Goal: Task Accomplishment & Management: Use online tool/utility

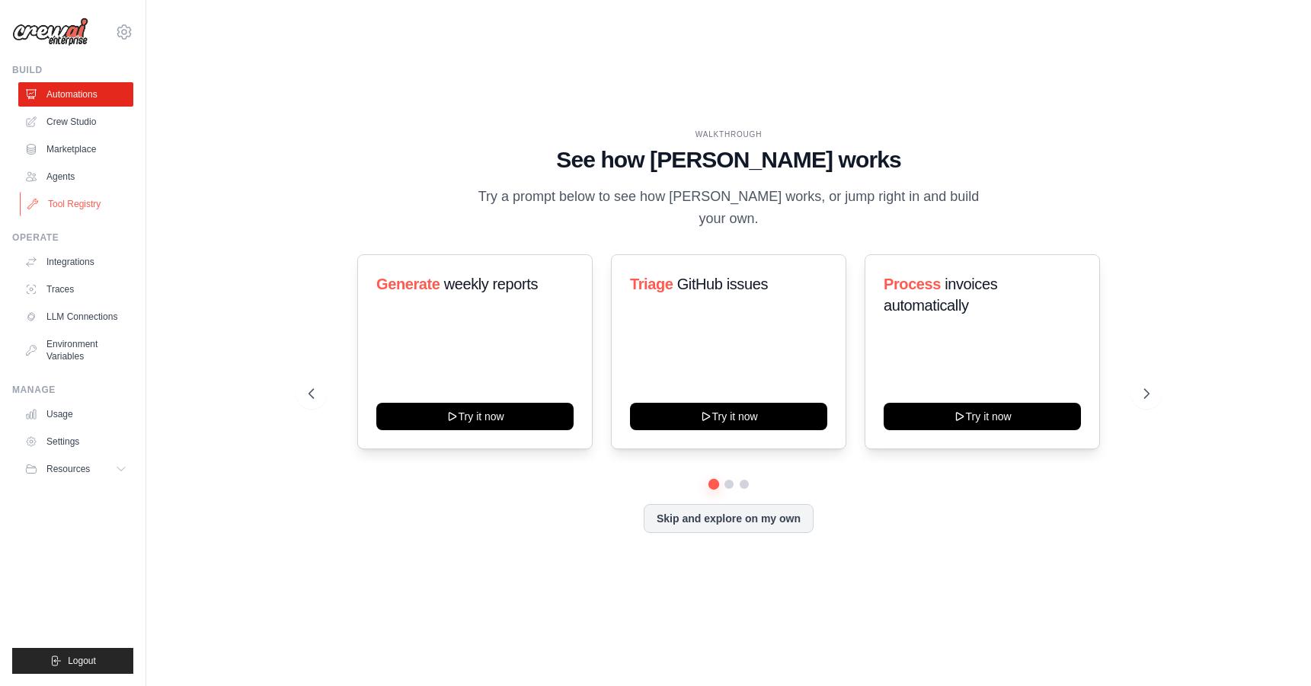
click at [55, 204] on link "Tool Registry" at bounding box center [77, 204] width 115 height 24
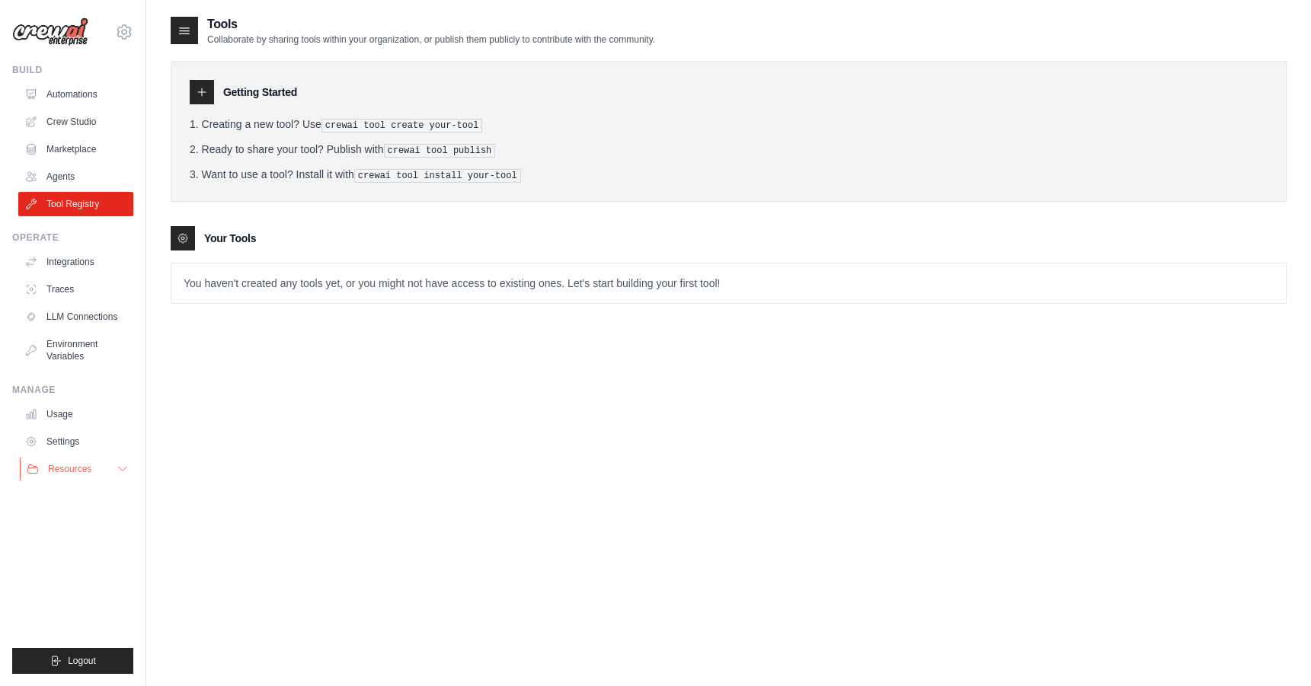
click at [77, 469] on span "Resources" at bounding box center [69, 469] width 43 height 12
click at [69, 446] on link "Settings" at bounding box center [77, 442] width 115 height 24
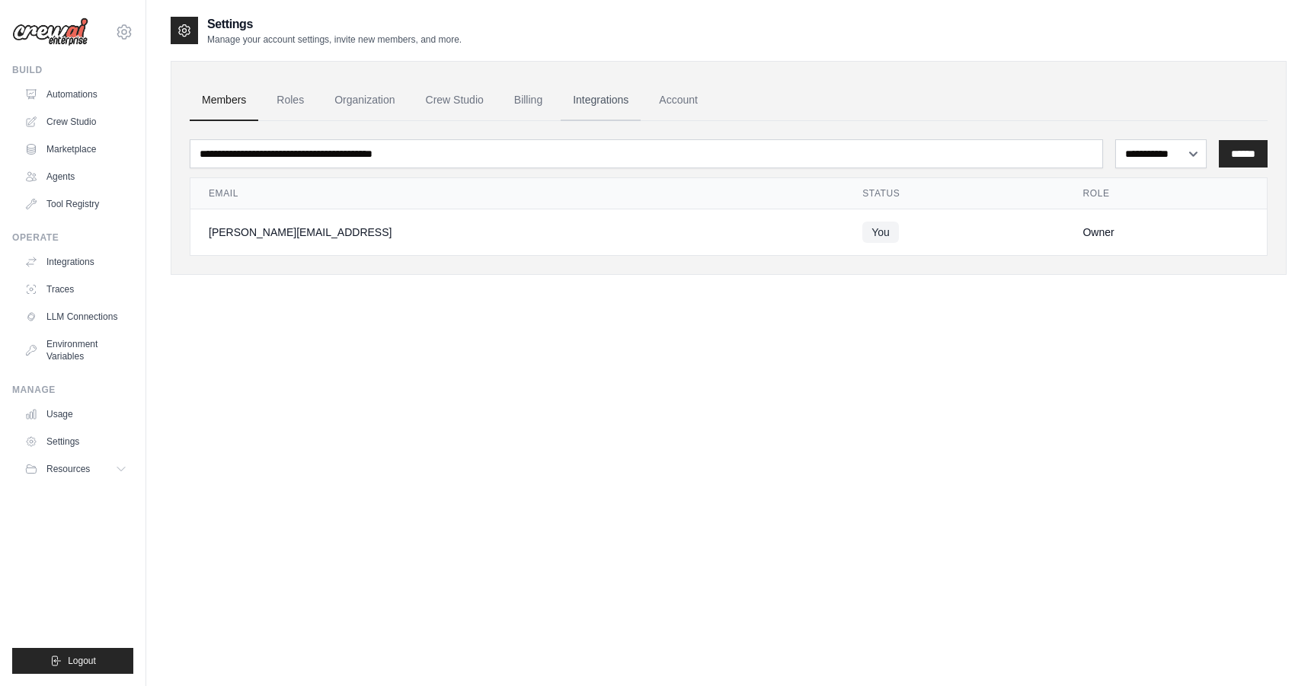
click at [599, 101] on link "Integrations" at bounding box center [601, 100] width 80 height 41
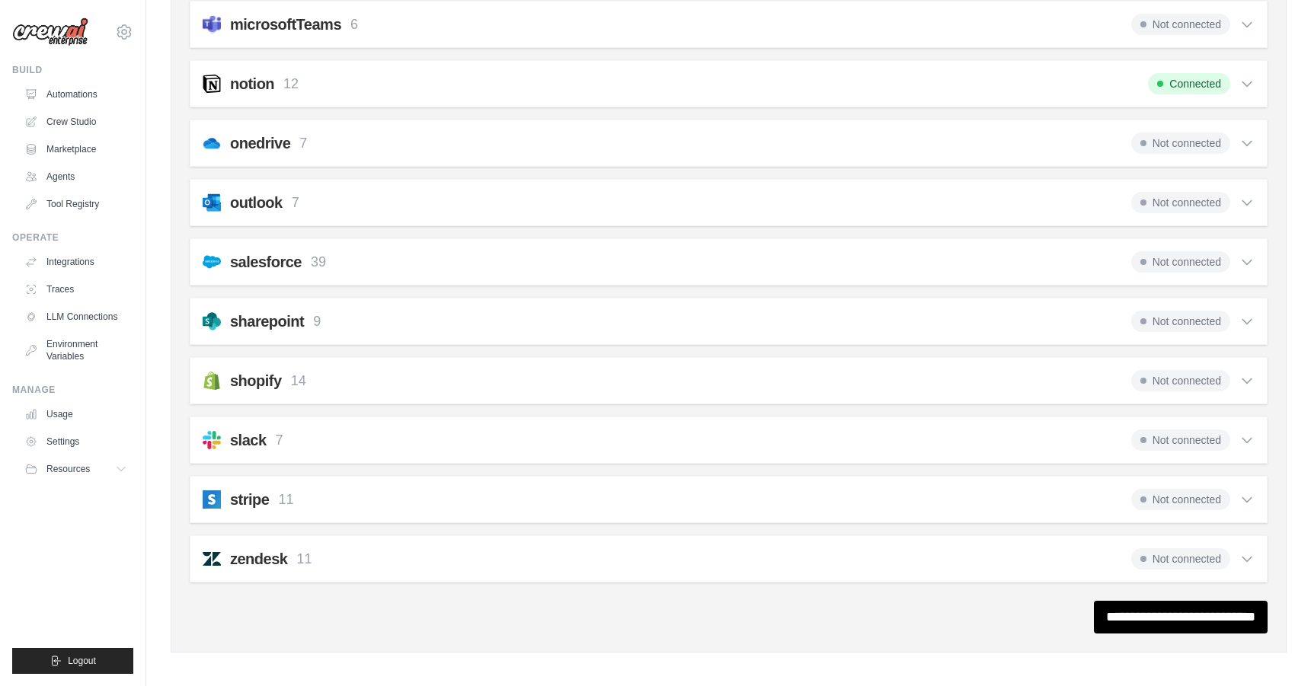
scroll to position [1050, 0]
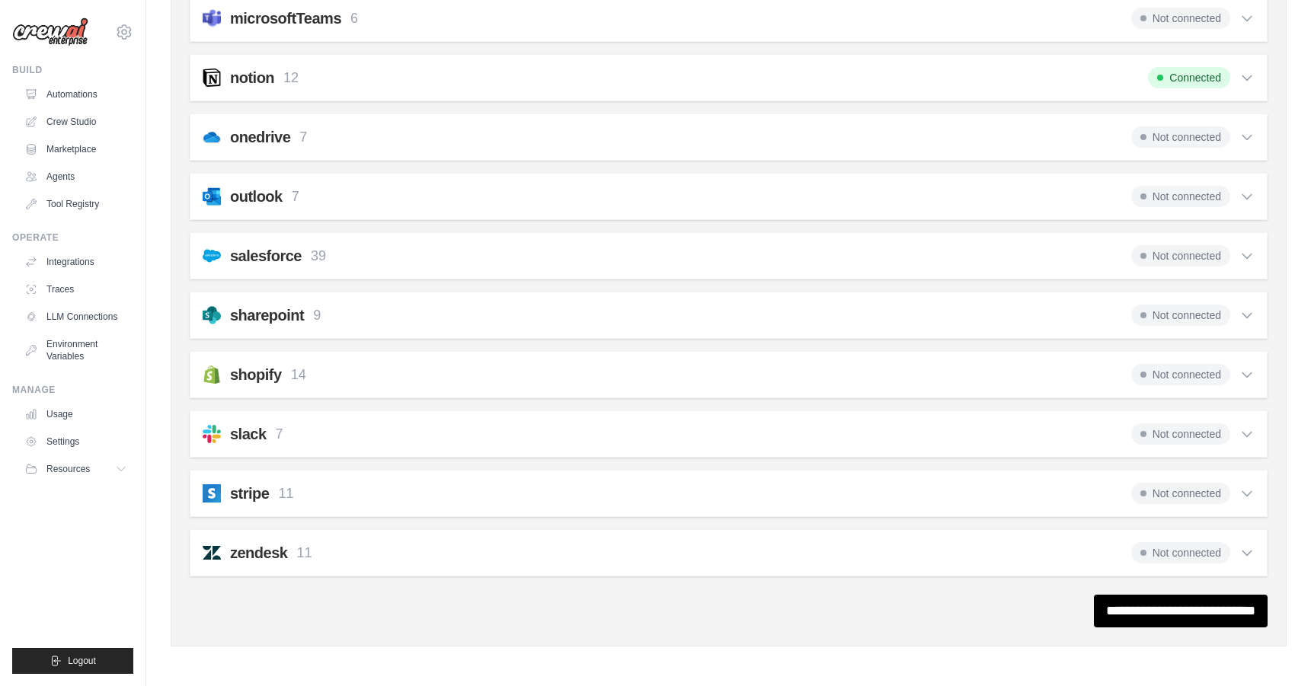
click at [601, 251] on div "salesforce 39 Not connected" at bounding box center [729, 255] width 1052 height 21
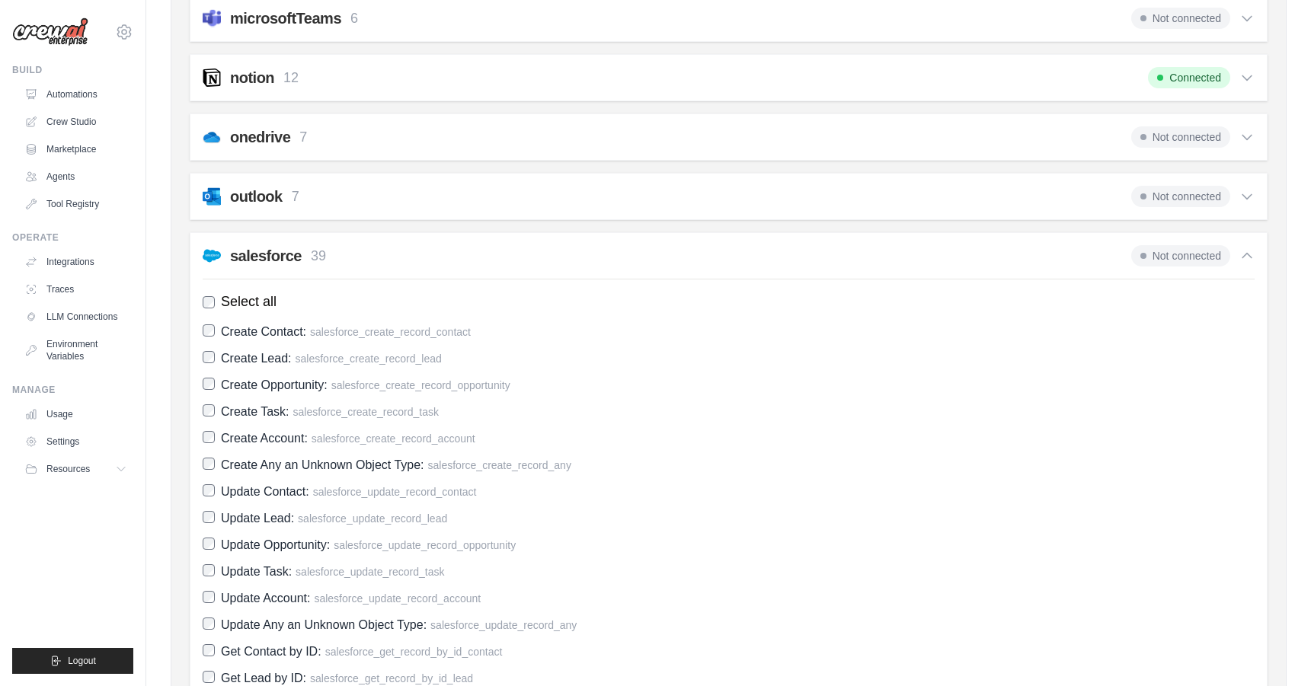
click at [601, 251] on div "salesforce 39 Not connected" at bounding box center [729, 255] width 1052 height 21
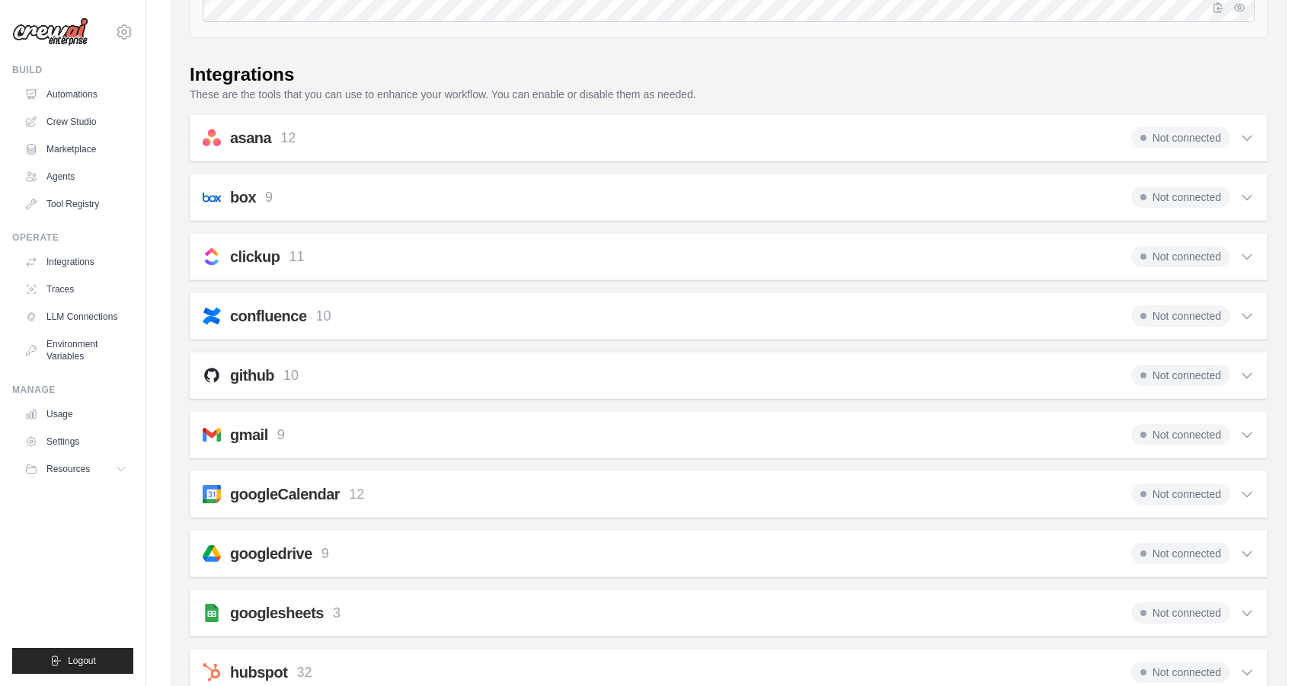
scroll to position [0, 0]
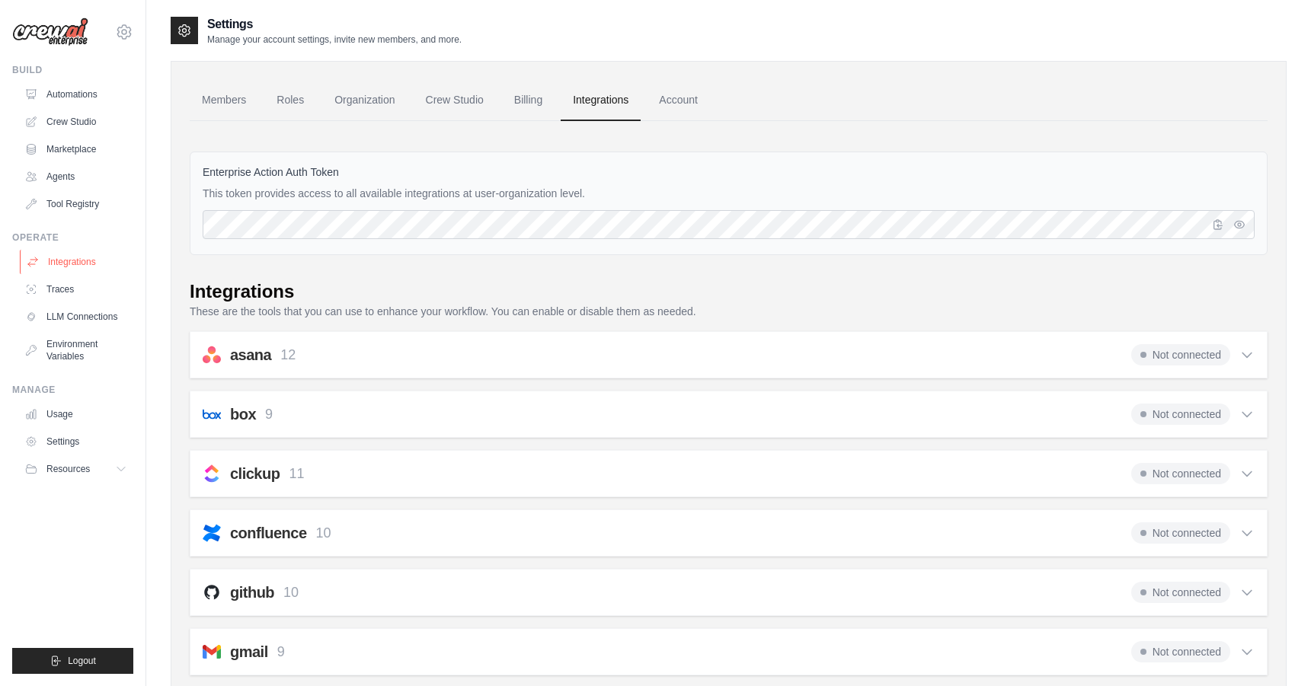
click at [66, 255] on link "Integrations" at bounding box center [77, 262] width 115 height 24
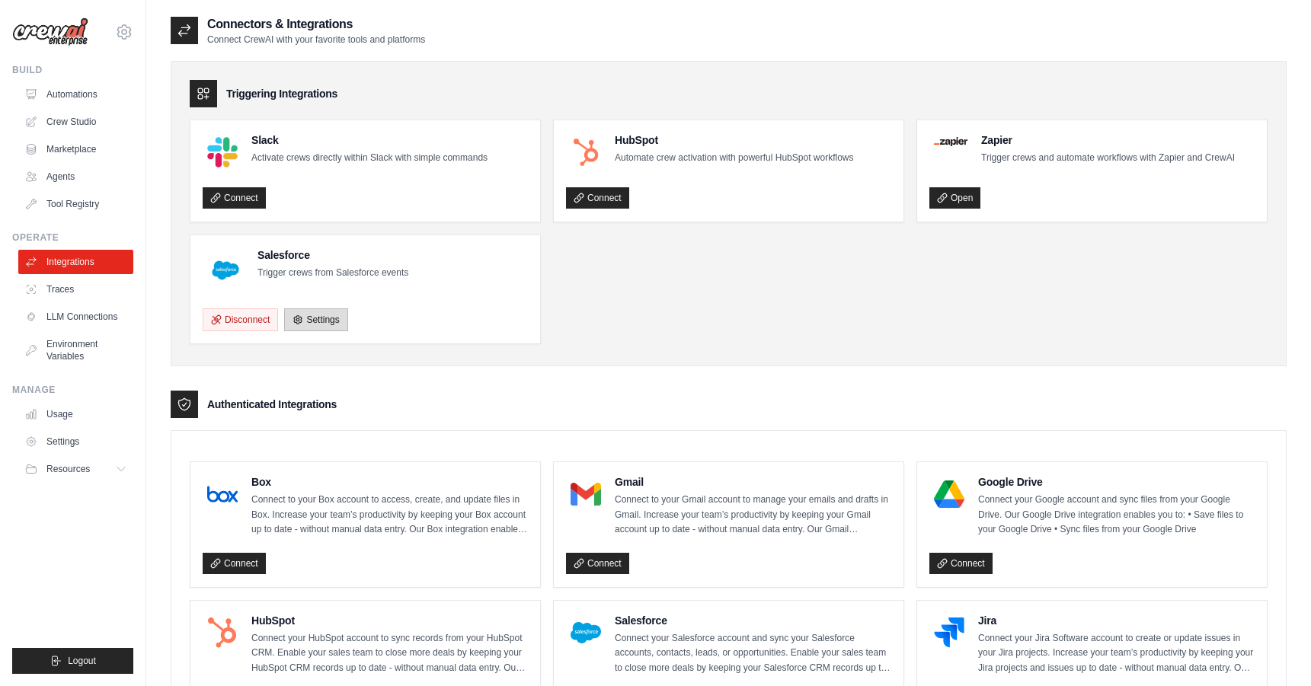
click at [319, 324] on link "Settings" at bounding box center [315, 320] width 63 height 23
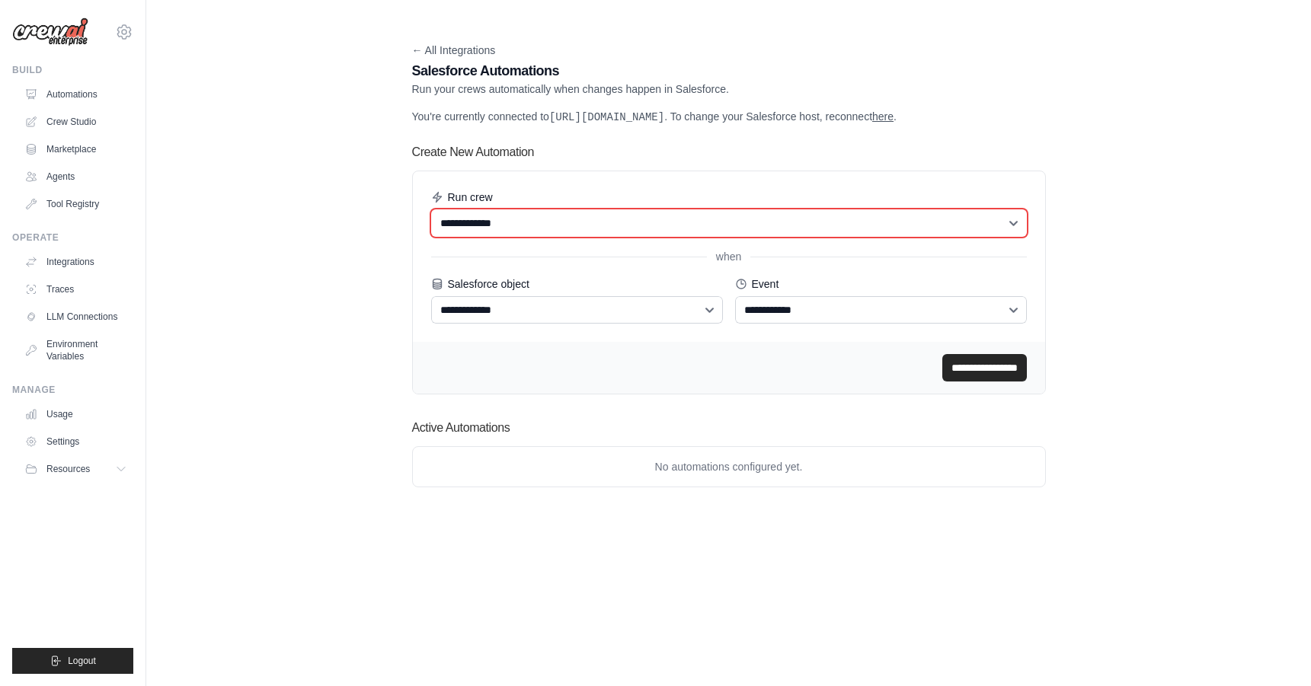
click at [489, 232] on select "**********" at bounding box center [729, 222] width 596 height 27
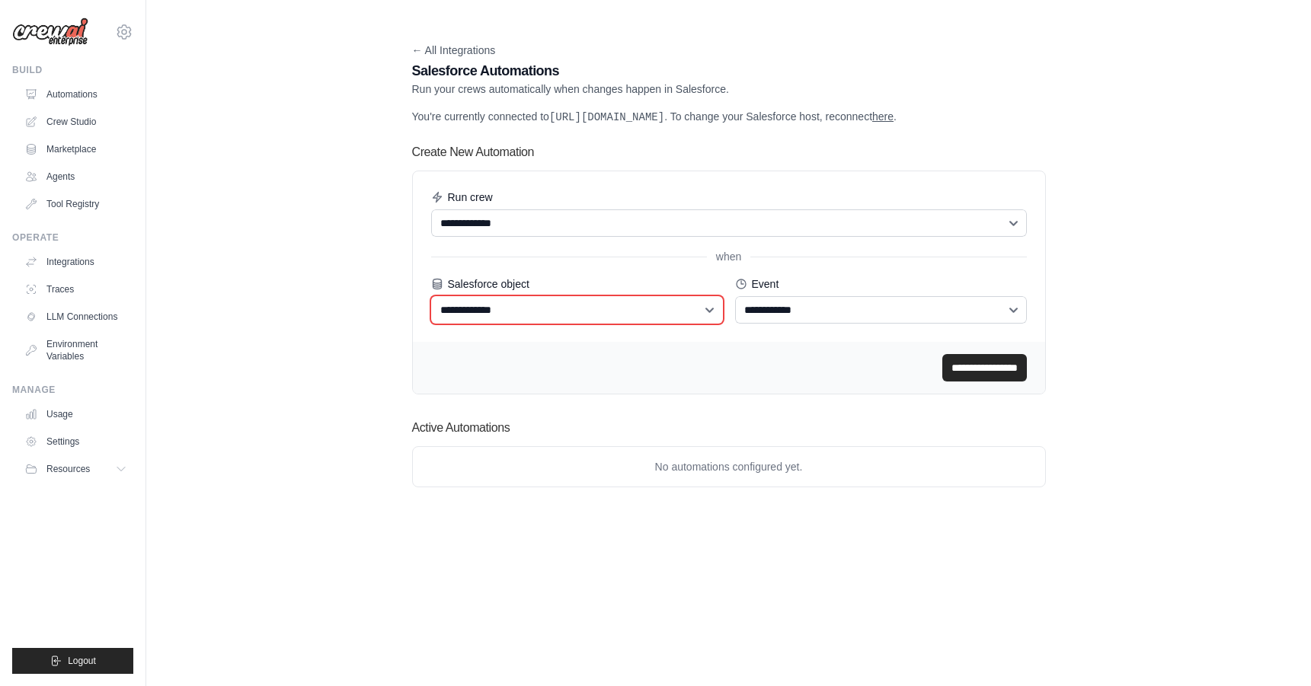
click at [469, 312] on select "**********" at bounding box center [577, 309] width 292 height 27
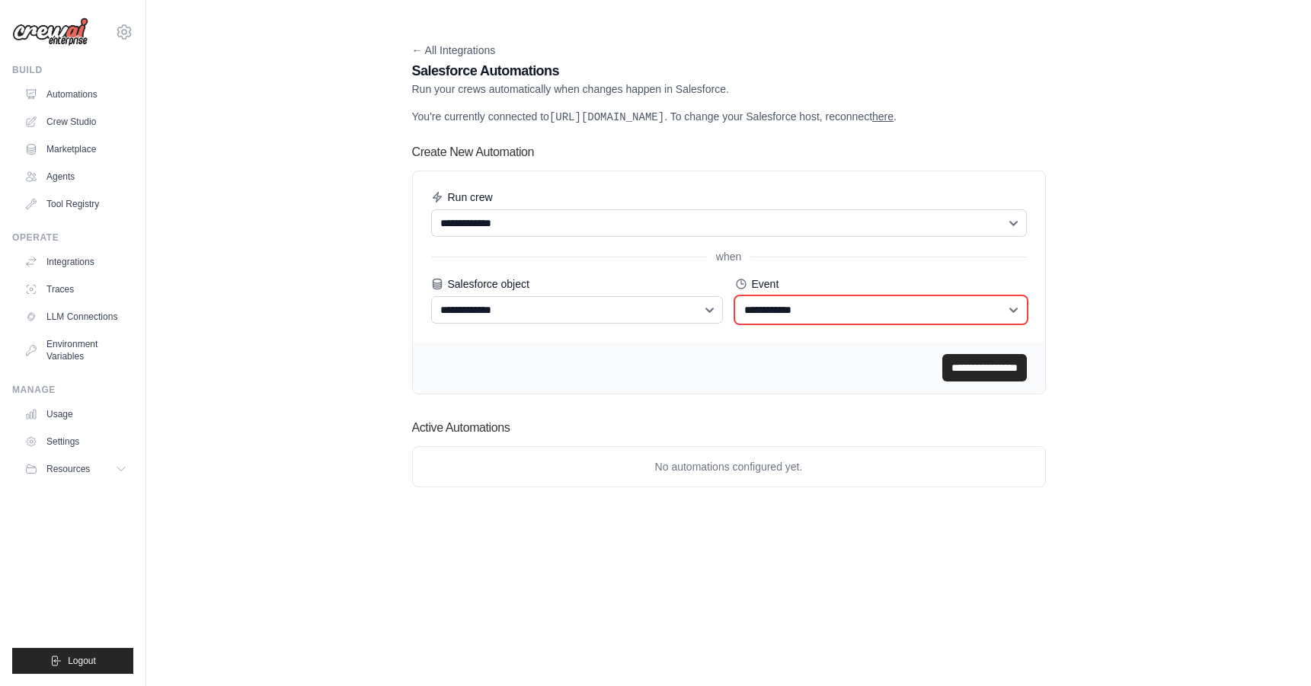
click at [843, 312] on select "**********" at bounding box center [881, 309] width 292 height 27
click at [420, 54] on link "← All Integrations" at bounding box center [454, 50] width 84 height 12
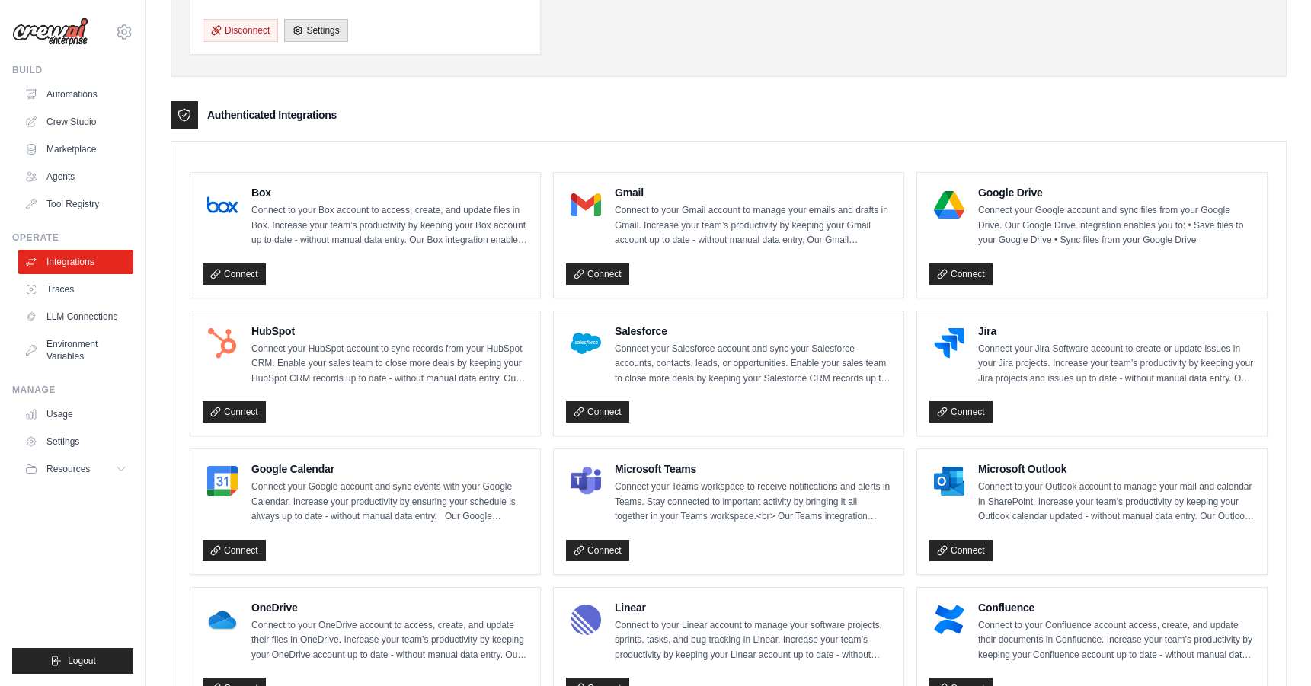
scroll to position [294, 0]
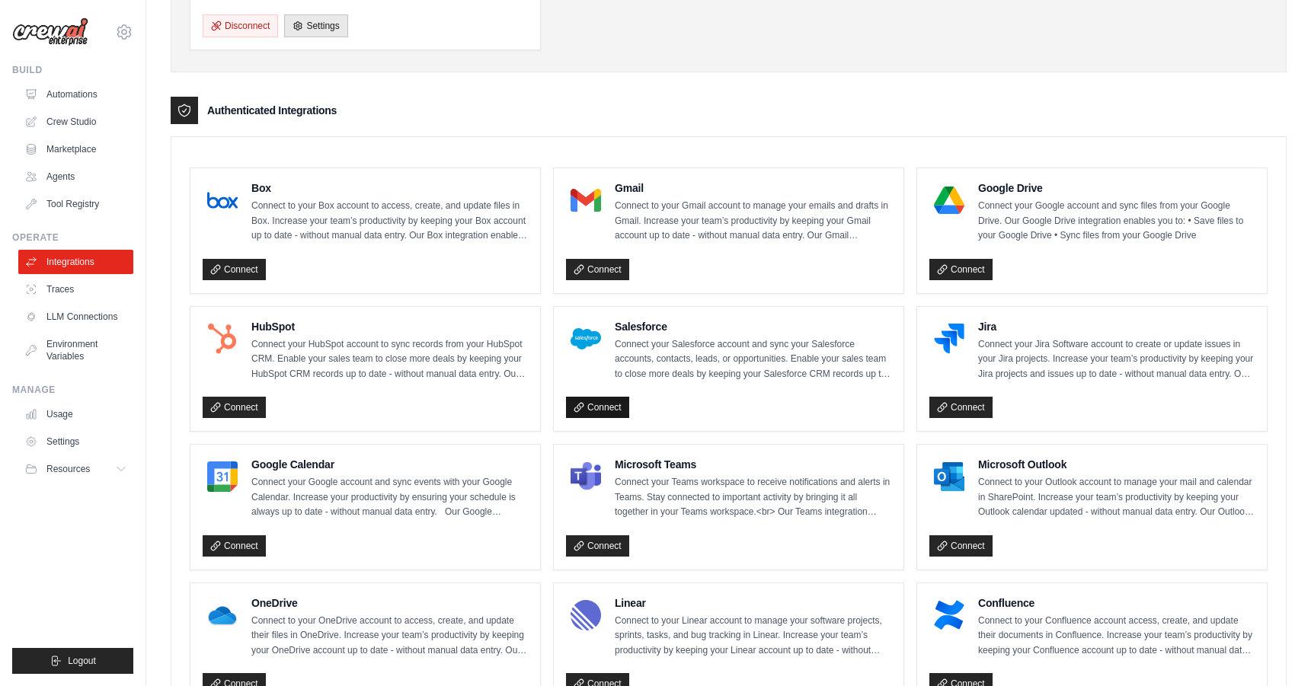
click at [612, 411] on link "Connect" at bounding box center [597, 407] width 63 height 21
